Goal: Transaction & Acquisition: Purchase product/service

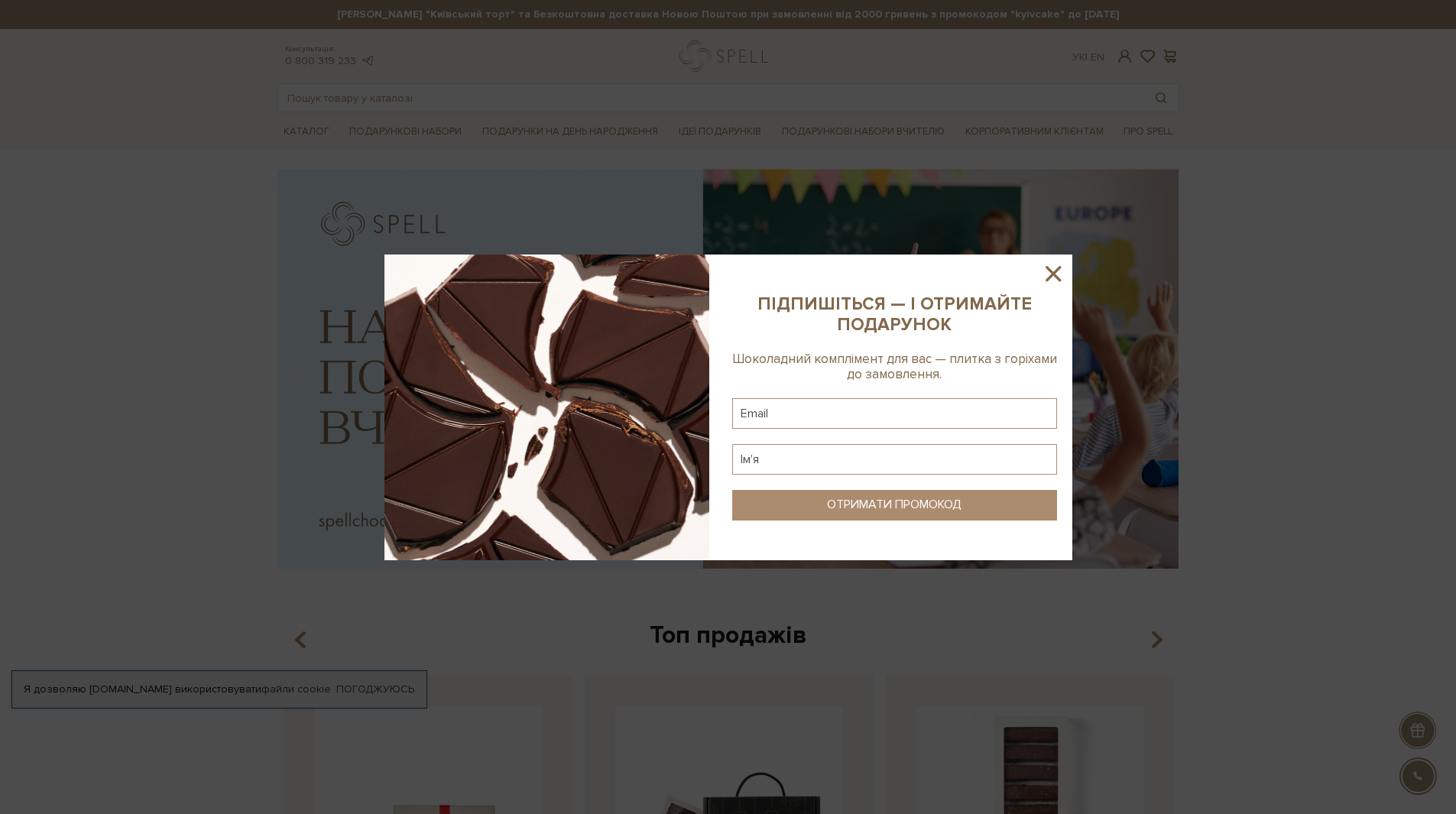
click at [1046, 271] on icon at bounding box center [1053, 273] width 26 height 26
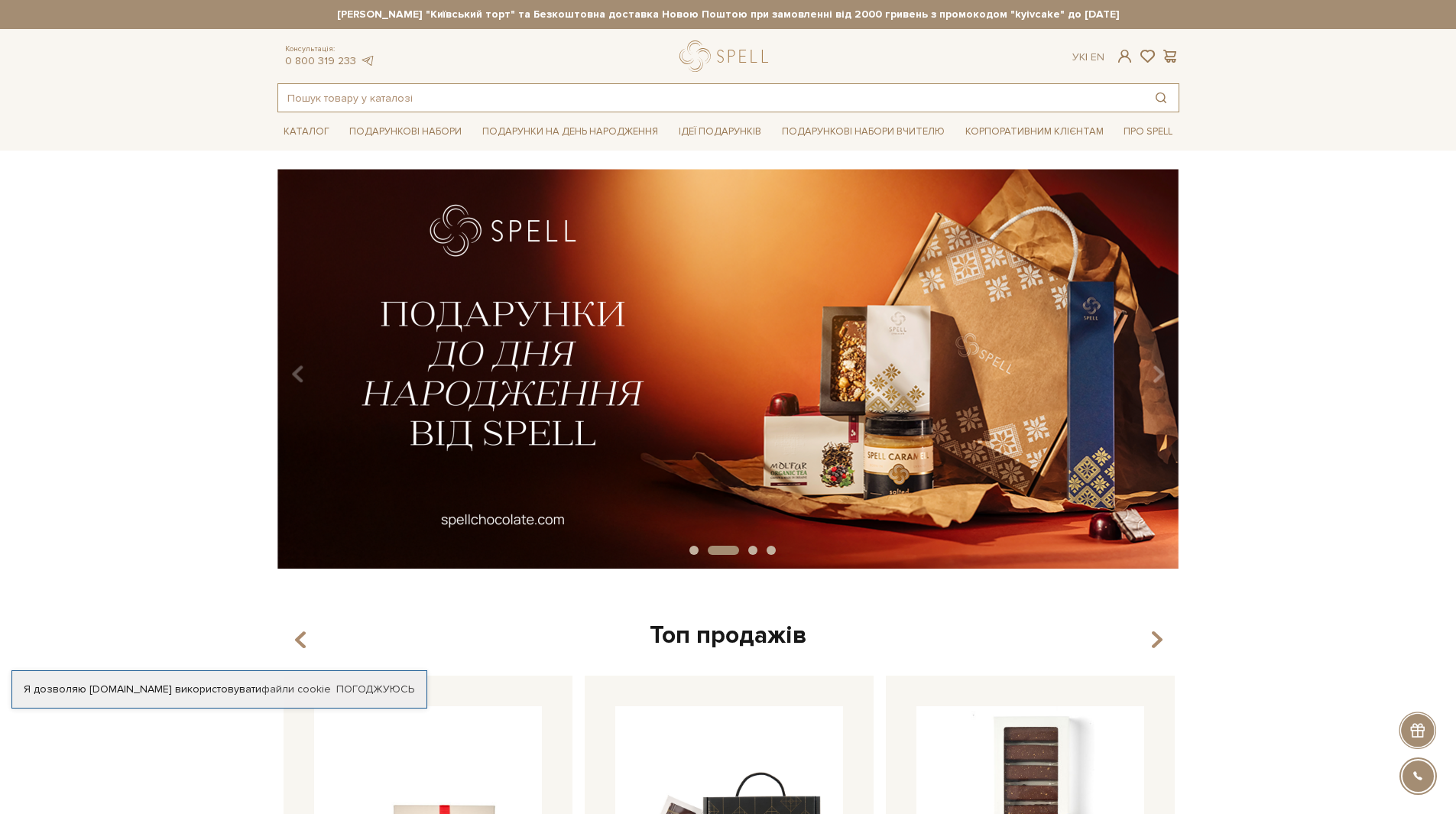
click at [341, 94] on input "text" at bounding box center [710, 97] width 865 height 27
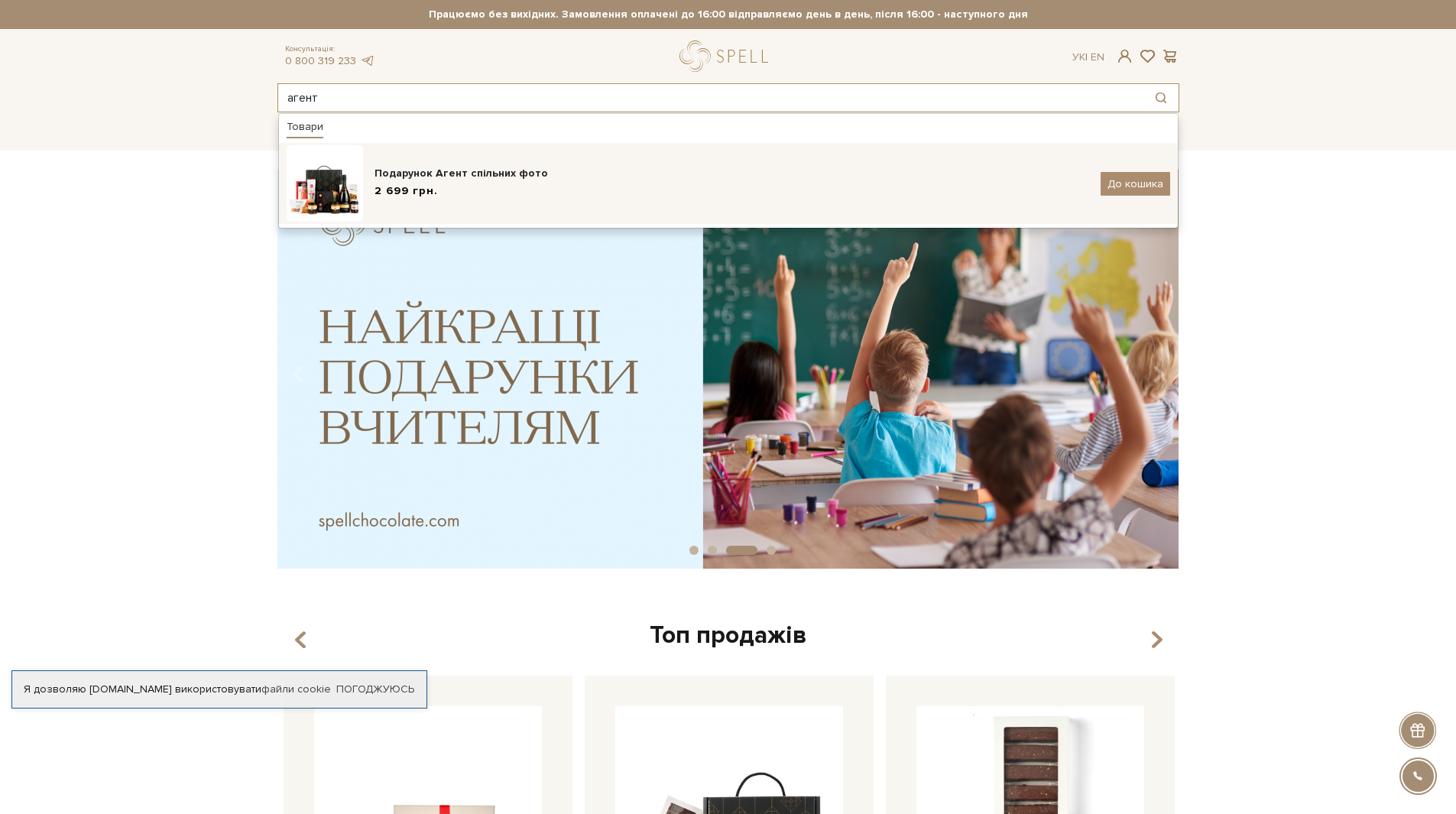
type input "агент"
click at [450, 182] on div "Подарунок Агент спільних фото 2 699 грн." at bounding box center [732, 183] width 715 height 36
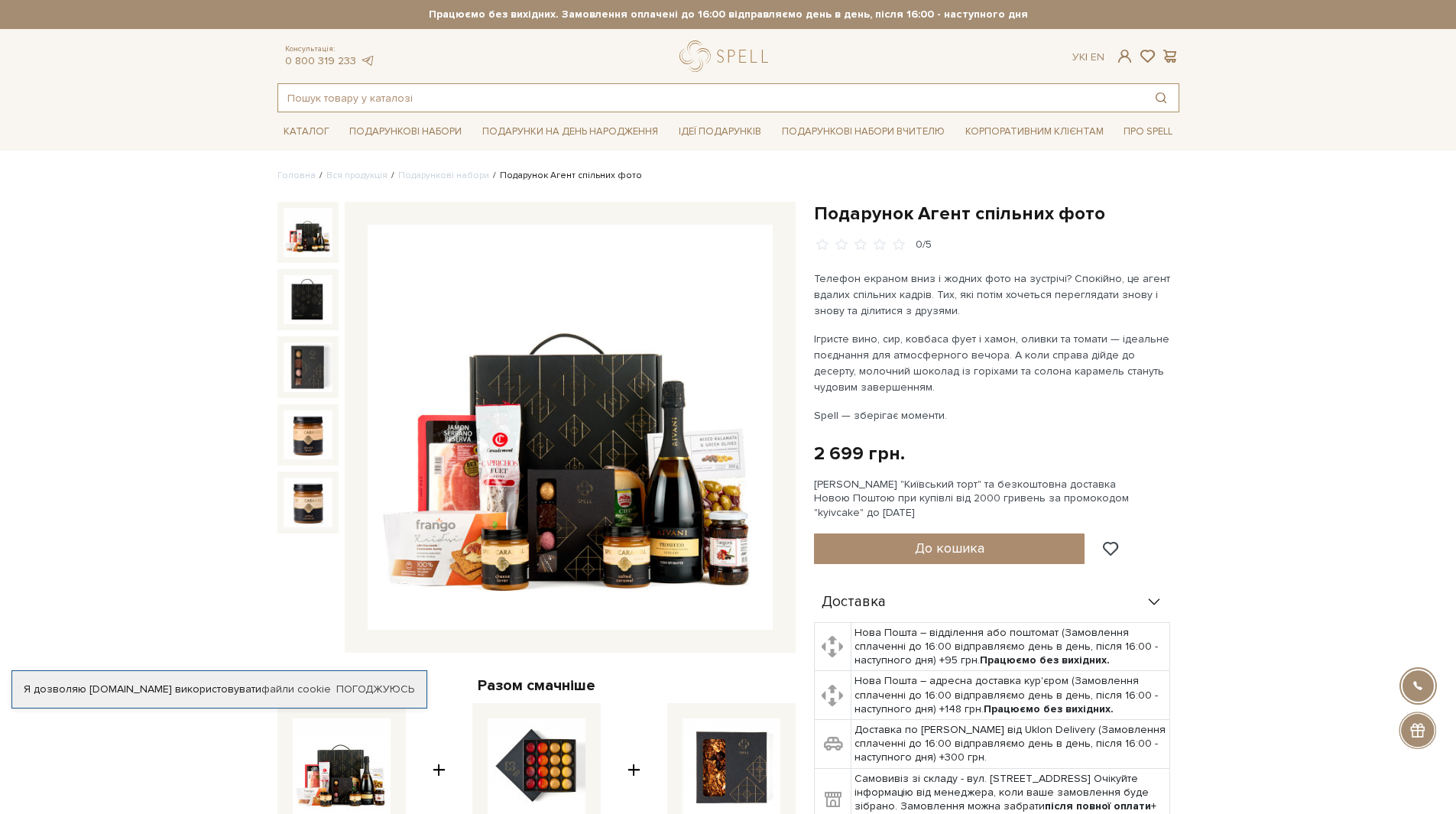
click at [321, 95] on input "text" at bounding box center [710, 97] width 865 height 27
click at [298, 80] on div "Консультація: 0 800 319 233 Ук | En | #печиво #набір цукерок #подарунок" at bounding box center [728, 76] width 920 height 72
click at [306, 97] on input "text" at bounding box center [710, 97] width 865 height 27
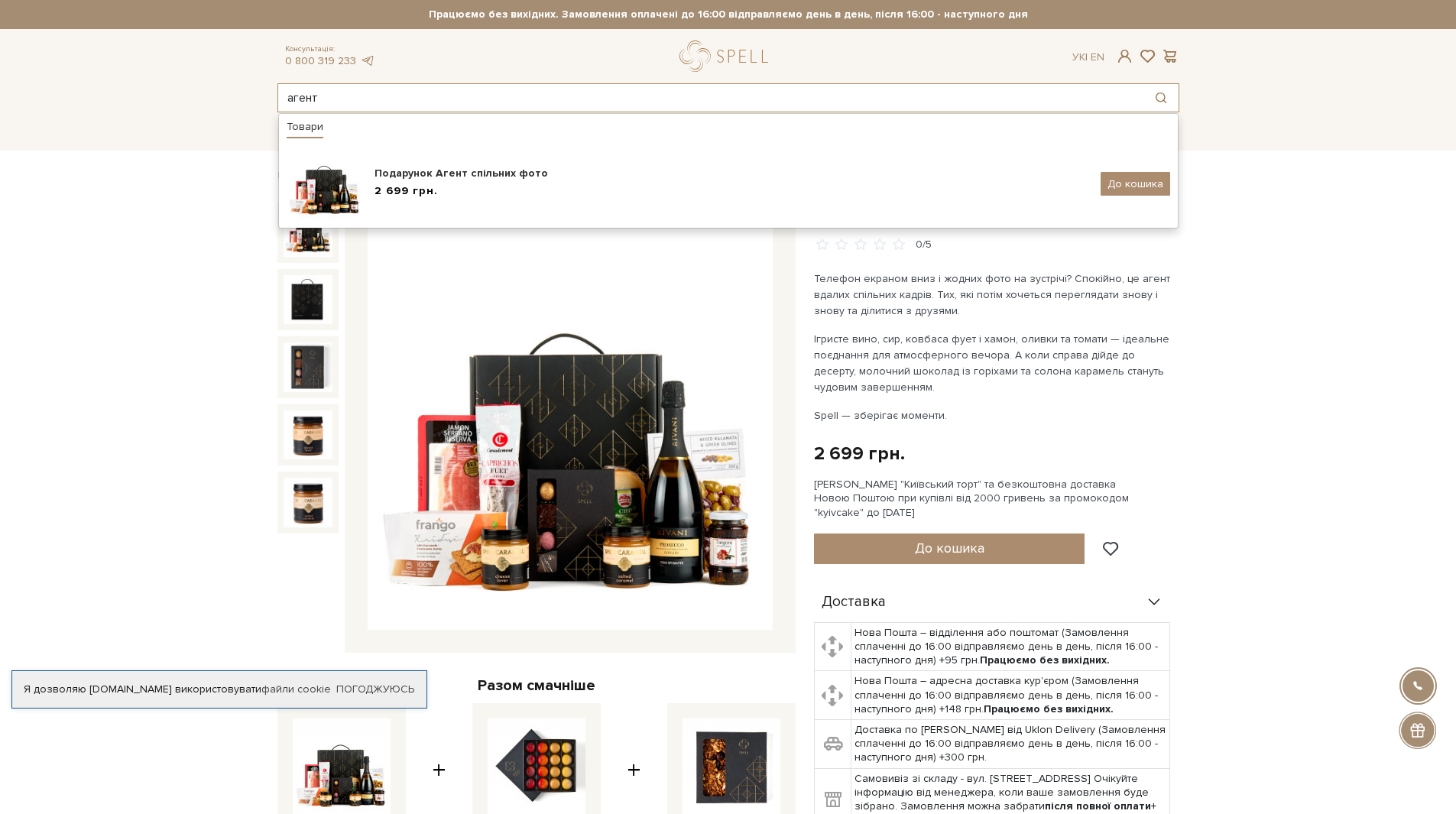
type input "агент"
